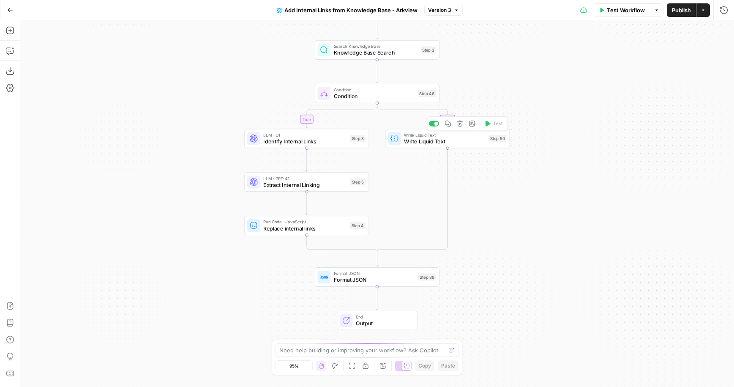
click at [419, 138] on span "Write Liquid Text" at bounding box center [444, 141] width 81 height 8
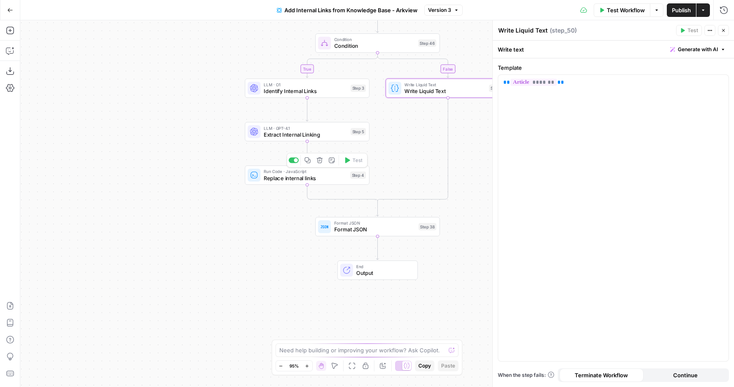
click at [308, 174] on span "Replace internal links" at bounding box center [305, 178] width 83 height 8
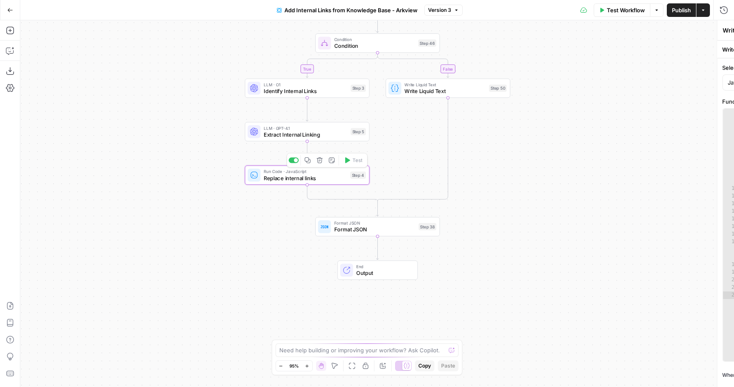
type textarea "Replace internal links"
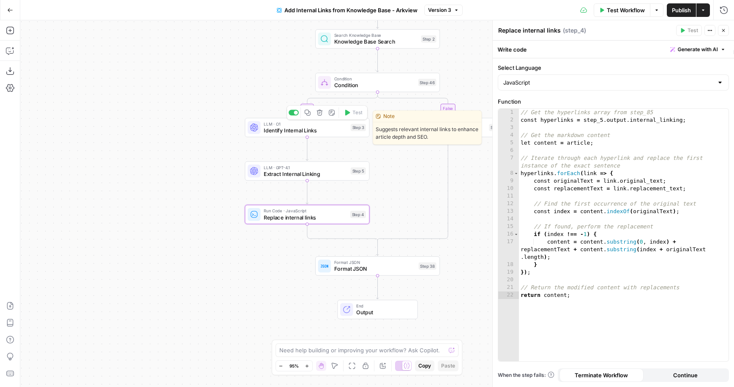
click at [323, 129] on span "Identify Internal Links" at bounding box center [306, 130] width 84 height 8
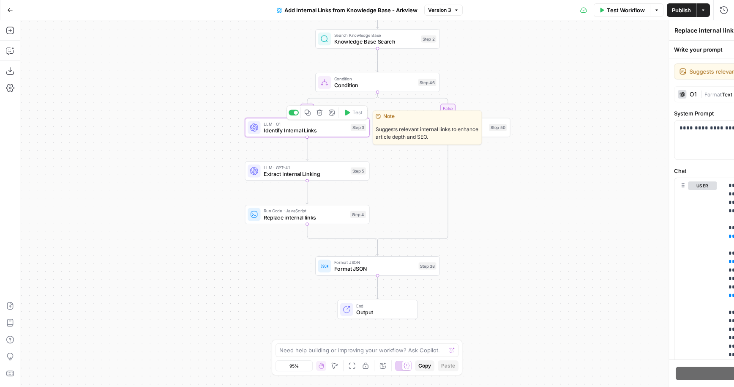
type textarea "Identify Internal Links"
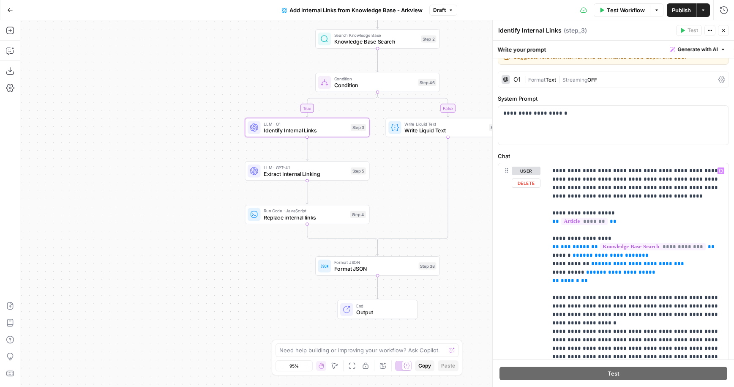
scroll to position [1, 0]
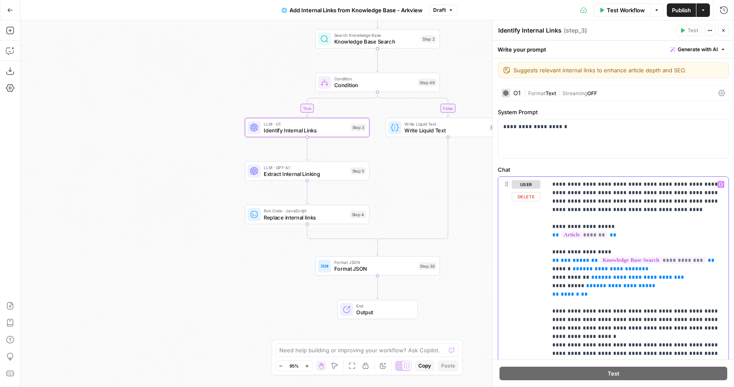
drag, startPoint x: 605, startPoint y: 185, endPoint x: 619, endPoint y: 193, distance: 16.7
click at [605, 185] on p "**********" at bounding box center [637, 383] width 171 height 406
click at [657, 169] on label "Chat" at bounding box center [613, 169] width 231 height 8
click at [679, 12] on span "Publish" at bounding box center [681, 10] width 19 height 8
